Goal: Answer question/provide support

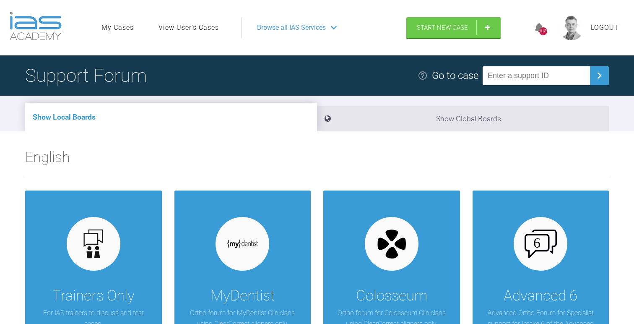
click at [198, 29] on link "View User's Cases" at bounding box center [189, 27] width 60 height 11
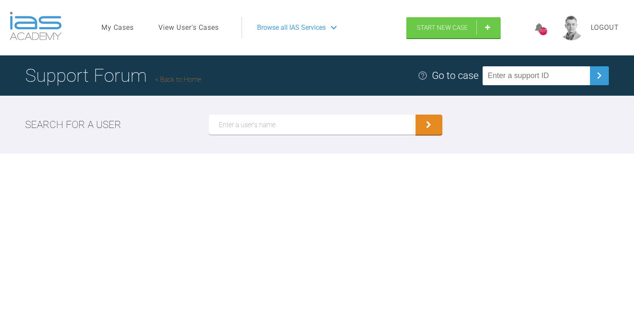
click at [252, 127] on input "text" at bounding box center [312, 125] width 207 height 20
type input "Grant M"
click at [416, 115] on button "submit" at bounding box center [429, 125] width 27 height 20
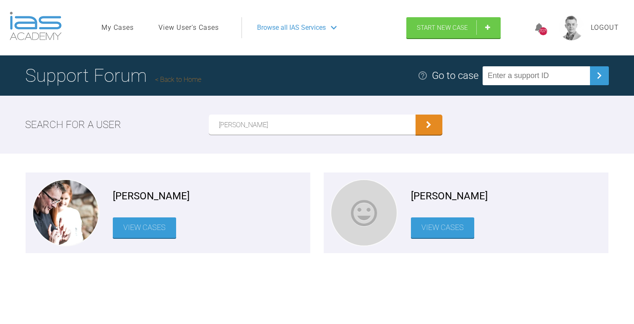
click at [154, 232] on link "View Cases" at bounding box center [144, 227] width 63 height 21
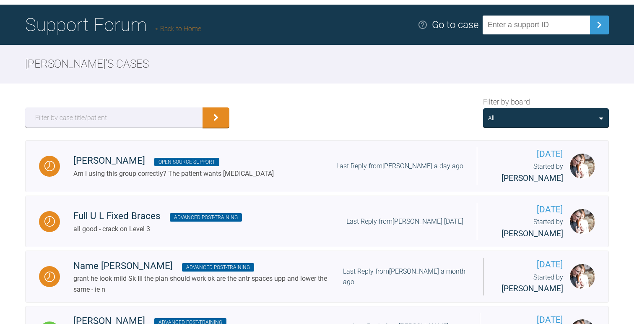
scroll to position [53, 0]
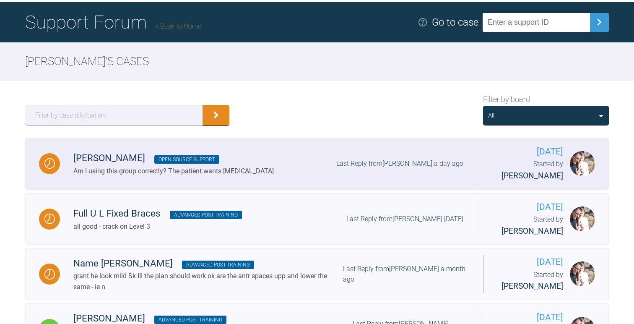
click at [246, 148] on link "Buckler,James Open Source Support Am I using this group correctly? The patient …" at bounding box center [317, 164] width 584 height 52
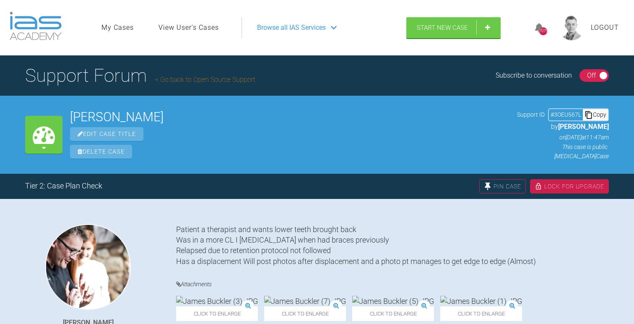
click at [600, 112] on div "Copy" at bounding box center [595, 114] width 25 height 11
click at [201, 85] on h1 "Support Forum Go back to Open Source Support" at bounding box center [140, 75] width 230 height 29
click at [221, 81] on link "Go back to Open Source Support" at bounding box center [205, 79] width 100 height 8
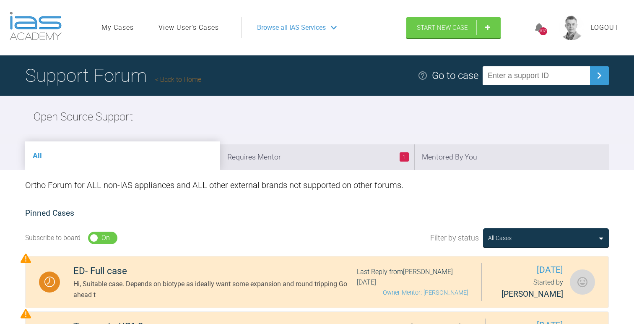
click at [181, 83] on h1 "Support Forum Back to Home" at bounding box center [113, 75] width 176 height 29
click at [187, 81] on link "Back to Home" at bounding box center [178, 79] width 46 height 8
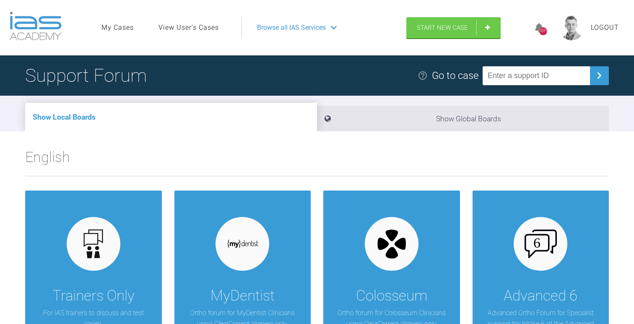
click at [42, 31] on img at bounding box center [36, 26] width 52 height 29
click at [286, 29] on span "Browse all IAS Services" at bounding box center [291, 27] width 69 height 11
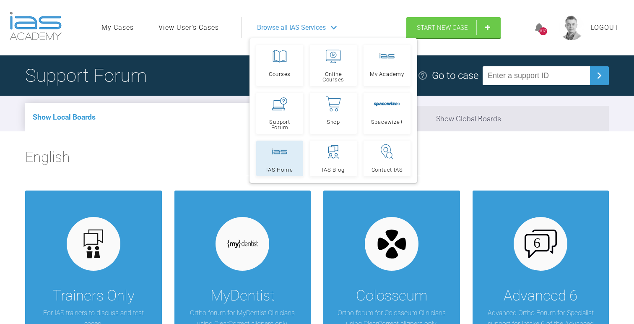
click at [281, 153] on rect at bounding box center [279, 151] width 15 height 6
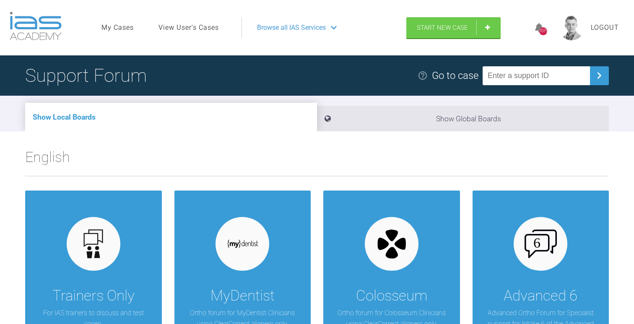
click at [214, 27] on link "View User's Cases" at bounding box center [189, 27] width 60 height 11
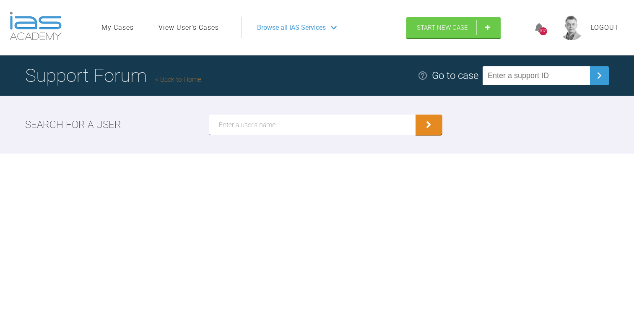
click at [223, 122] on input "text" at bounding box center [312, 125] width 207 height 20
type input "grant m"
click at [416, 115] on button "submit" at bounding box center [429, 125] width 27 height 20
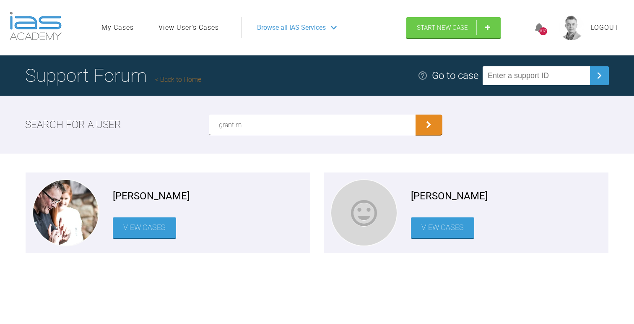
click at [133, 228] on link "View Cases" at bounding box center [144, 227] width 63 height 21
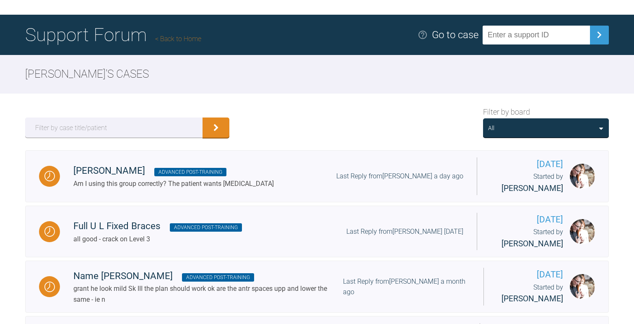
scroll to position [46, 0]
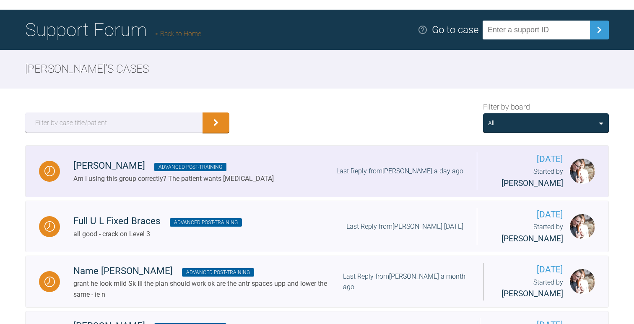
click at [204, 177] on div "Am I using this group correctly? The patient wants Invisalign" at bounding box center [173, 178] width 200 height 11
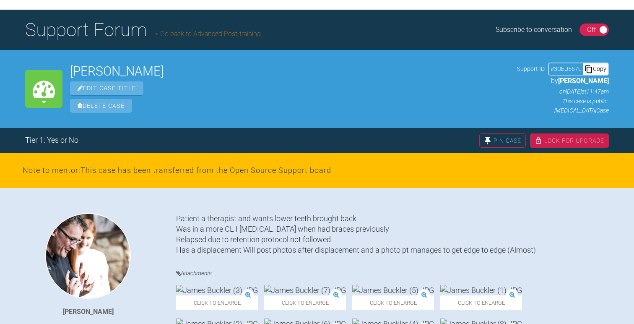
click at [597, 66] on div "Copy" at bounding box center [595, 68] width 25 height 11
